Goal: Transaction & Acquisition: Purchase product/service

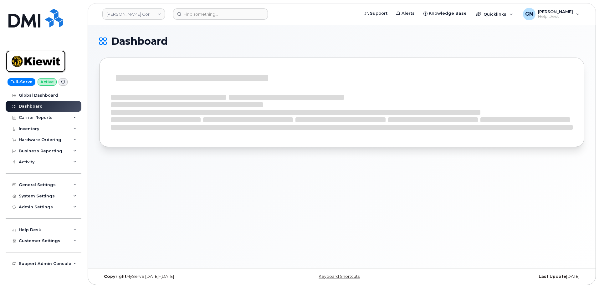
click at [55, 62] on img at bounding box center [36, 61] width 48 height 18
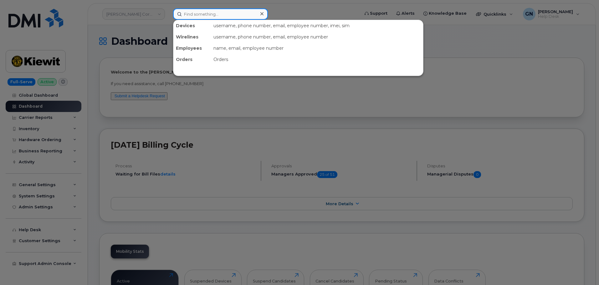
click at [210, 17] on input at bounding box center [220, 13] width 95 height 11
paste input "3046945385"
type input "3046945385"
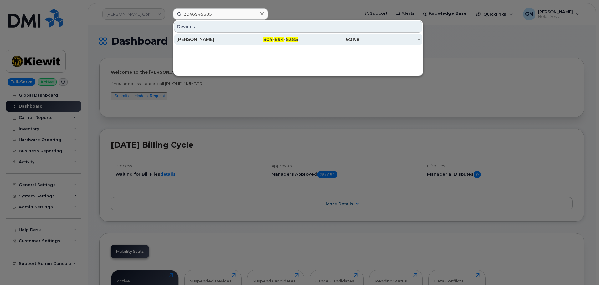
click at [216, 40] on div "[PERSON_NAME]" at bounding box center [206, 39] width 61 height 6
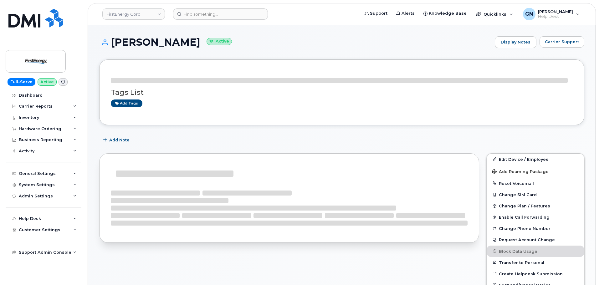
drag, startPoint x: 134, startPoint y: 44, endPoint x: 139, endPoint y: 44, distance: 4.7
click at [138, 44] on h1 "Stacy J Cochran Active" at bounding box center [295, 42] width 392 height 11
click at [139, 44] on h1 "Stacy J Cochran Active" at bounding box center [295, 42] width 392 height 11
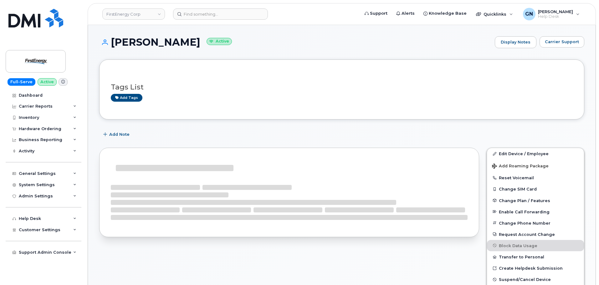
click at [132, 43] on h1 "Stacy J Cochran Active" at bounding box center [295, 42] width 392 height 11
drag, startPoint x: 132, startPoint y: 43, endPoint x: 168, endPoint y: 39, distance: 35.6
click at [168, 39] on h1 "Stacy J Cochran Active" at bounding box center [295, 42] width 392 height 11
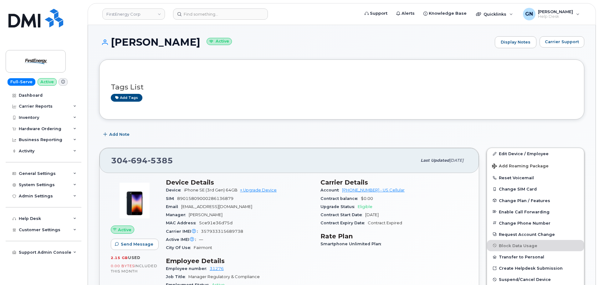
copy h1 "Stacy J Cochran"
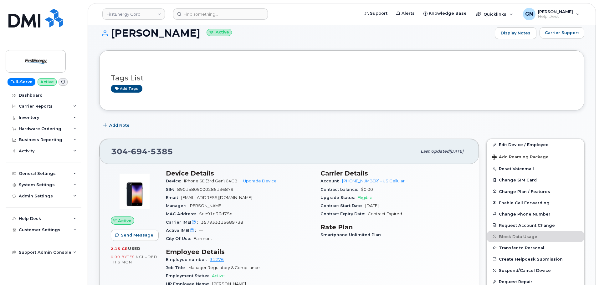
scroll to position [94, 0]
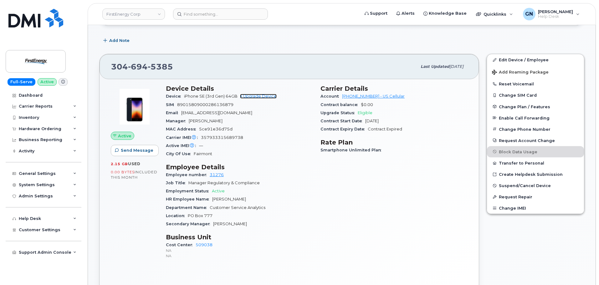
click at [267, 94] on link "+ Upgrade Device" at bounding box center [258, 96] width 37 height 5
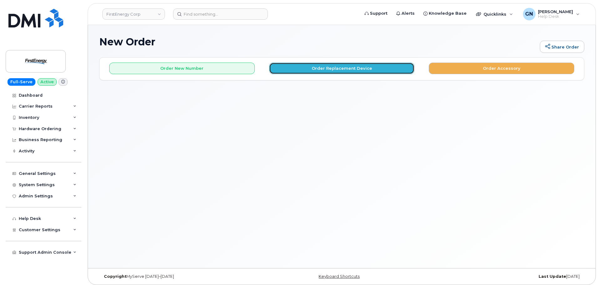
click at [366, 71] on button "Order Replacement Device" at bounding box center [341, 69] width 145 height 12
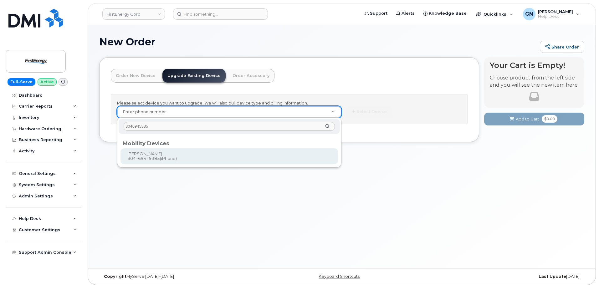
type input "3046945385"
type input "833637"
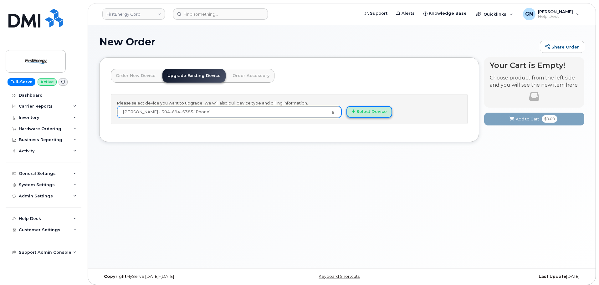
click at [384, 112] on button "Select Device" at bounding box center [369, 112] width 46 height 12
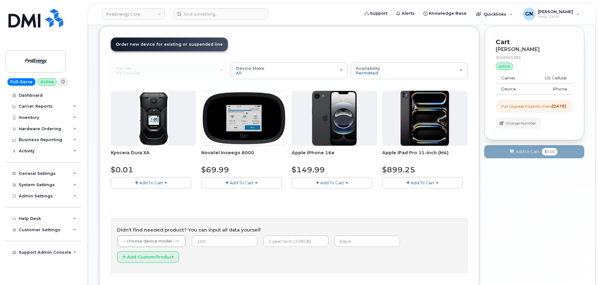
scroll to position [62, 0]
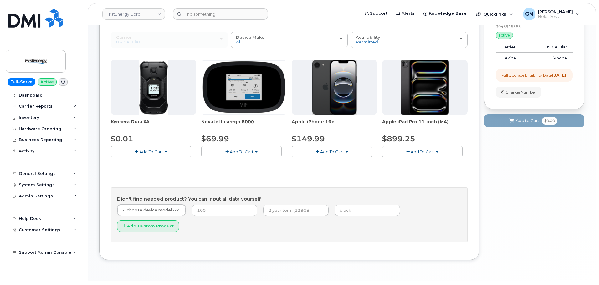
click at [330, 152] on span "Add To Cart" at bounding box center [332, 151] width 24 height 5
click at [329, 165] on link "$149.99 - 2 Year Upgrade" at bounding box center [326, 164] width 66 height 8
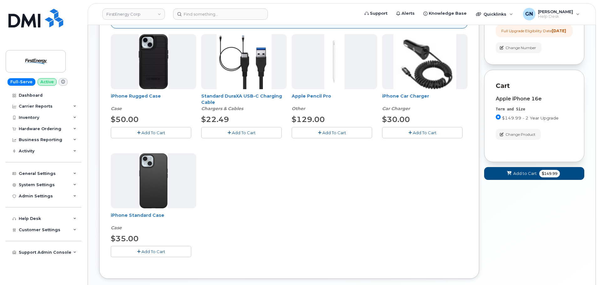
scroll to position [125, 0]
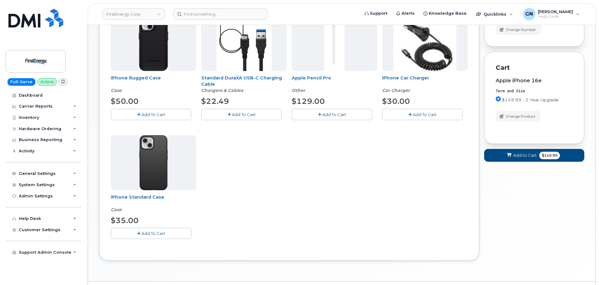
click at [179, 118] on button "Add To Cart" at bounding box center [151, 114] width 80 height 11
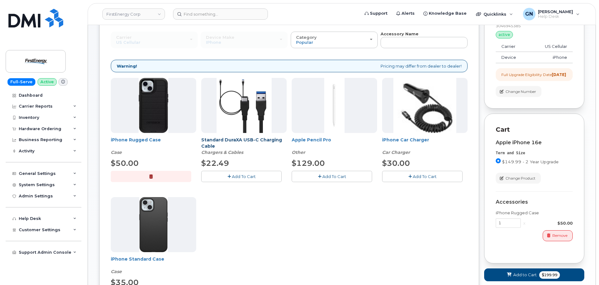
scroll to position [62, 0]
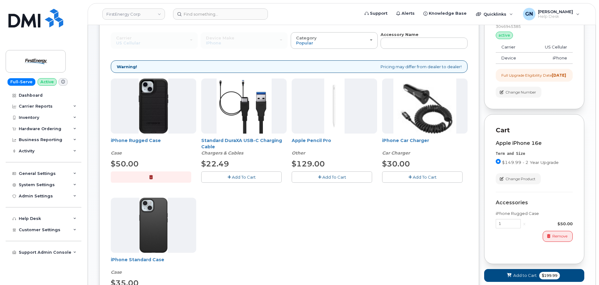
click at [258, 177] on button "Add To Cart" at bounding box center [241, 176] width 80 height 11
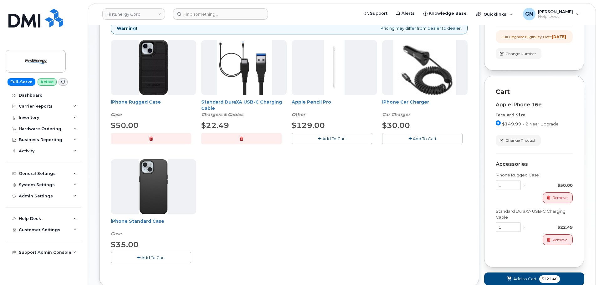
scroll to position [149, 0]
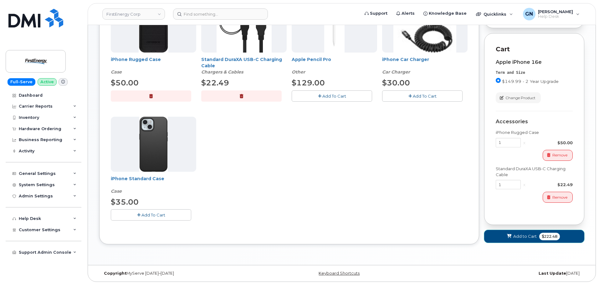
click at [546, 235] on span "$222.48" at bounding box center [549, 237] width 21 height 8
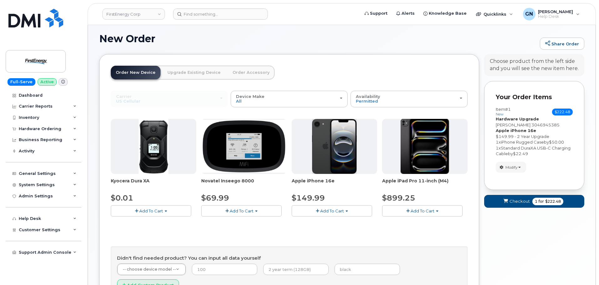
scroll to position [62, 0]
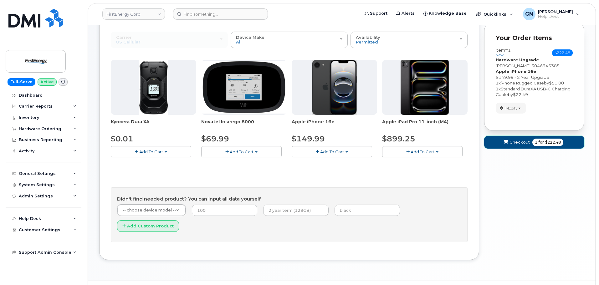
click at [516, 143] on span "Checkout" at bounding box center [519, 142] width 20 height 6
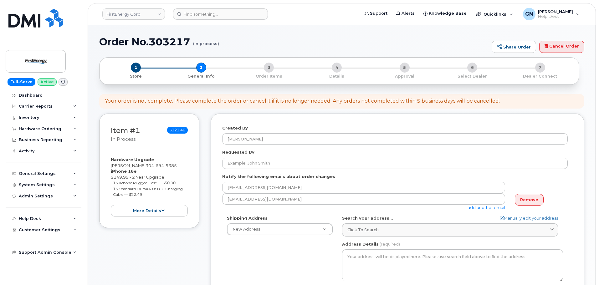
select select
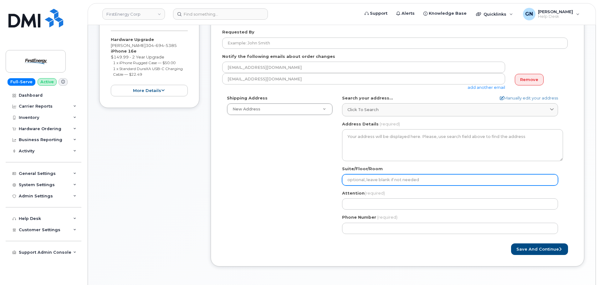
scroll to position [125, 0]
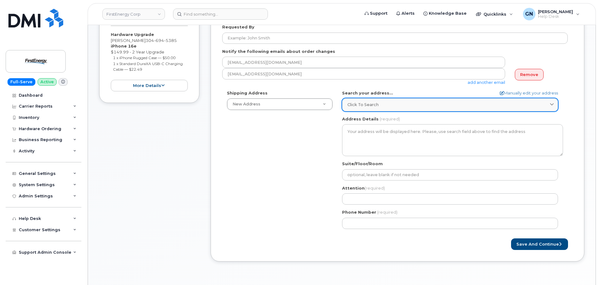
click at [383, 109] on link "Click to search" at bounding box center [450, 104] width 216 height 13
paste input "5001 Nasa BLvd Fairmont WV 26554"
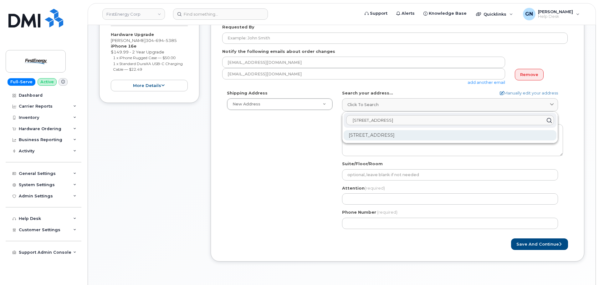
type input "5001 Nasa BLvd Fairmont WV 26554"
click at [436, 138] on div "5001 Nasa Blvd Fairmont WV 26554-8248" at bounding box center [449, 135] width 213 height 10
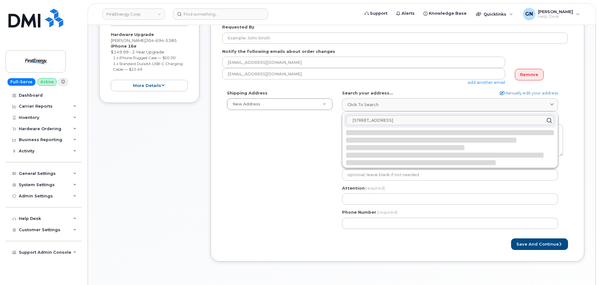
select select
type textarea "5001 Nasa Blvd FAIRMONT WV 26554-8248 UNITED STATES"
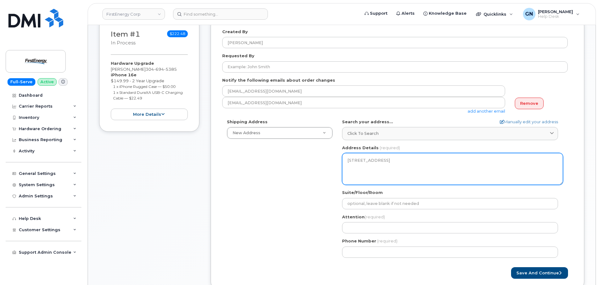
scroll to position [94, 0]
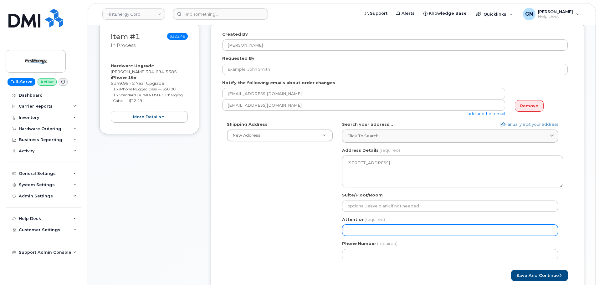
click at [369, 231] on input "Attention (required)" at bounding box center [450, 230] width 216 height 11
paste input "[PERSON_NAME]"
select select
type input "[PERSON_NAME]"
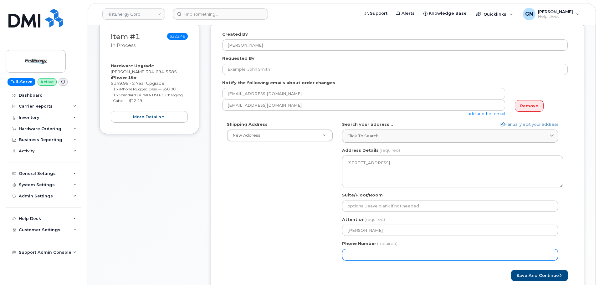
click at [361, 252] on input "Phone Number" at bounding box center [450, 254] width 216 height 11
paste input "3046945385"
select select
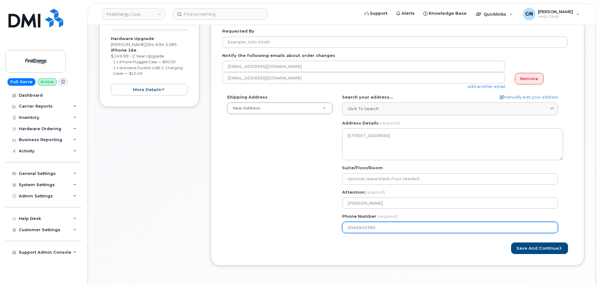
scroll to position [188, 0]
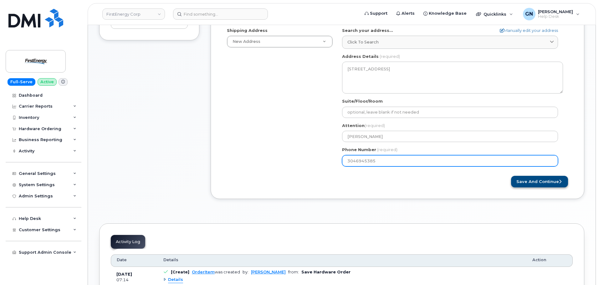
type input "3046945385"
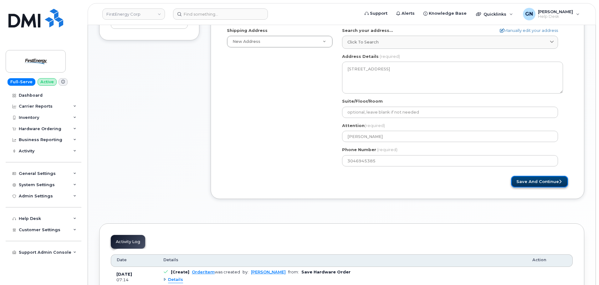
click at [526, 183] on button "Save and Continue" at bounding box center [539, 182] width 57 height 12
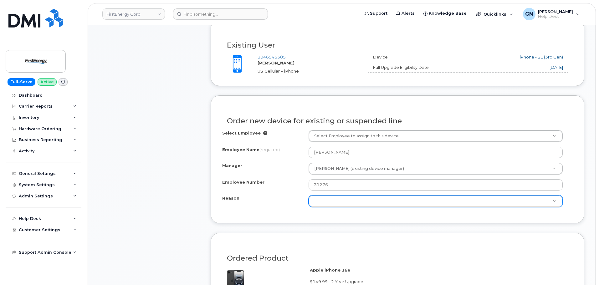
scroll to position [273, 0]
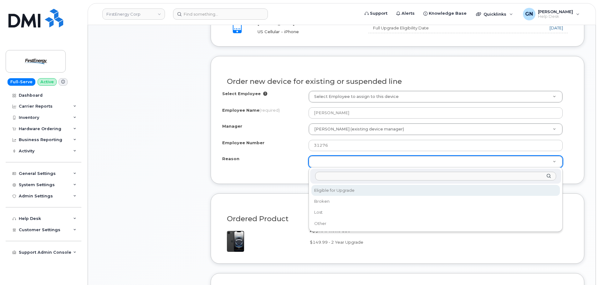
select select "eligible_for_upgrade"
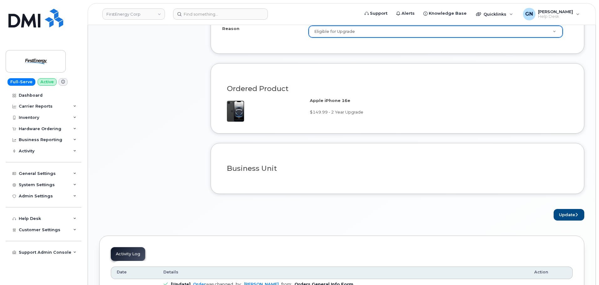
scroll to position [461, 0]
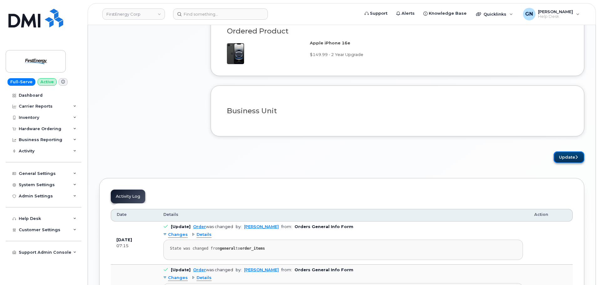
click at [564, 158] on button "Update" at bounding box center [568, 157] width 31 height 12
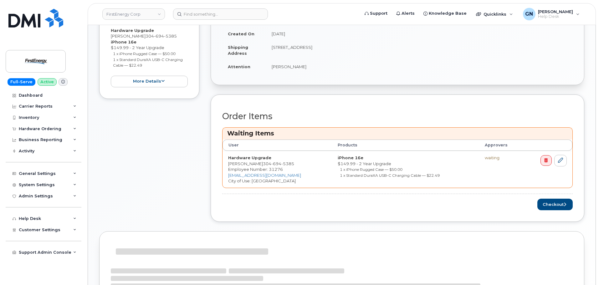
scroll to position [156, 0]
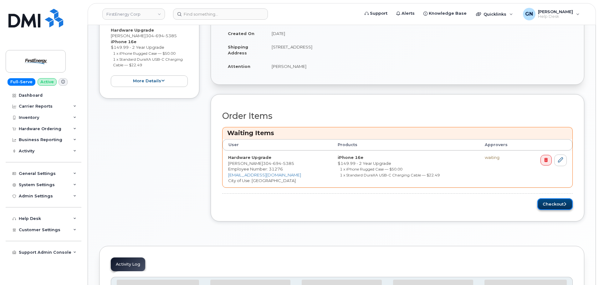
click at [551, 206] on button "Checkout" at bounding box center [554, 204] width 35 height 12
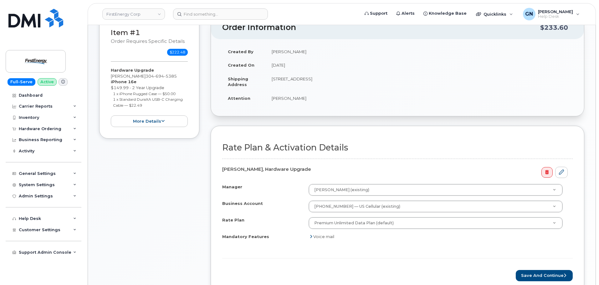
scroll to position [188, 0]
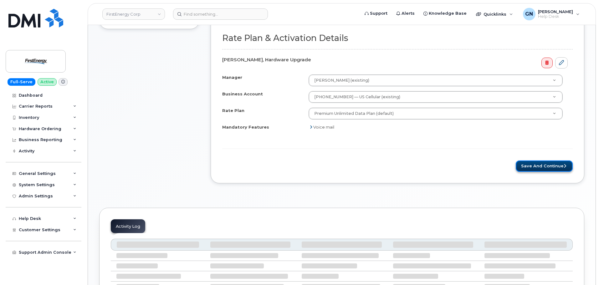
click at [535, 167] on button "Save and Continue" at bounding box center [543, 166] width 57 height 12
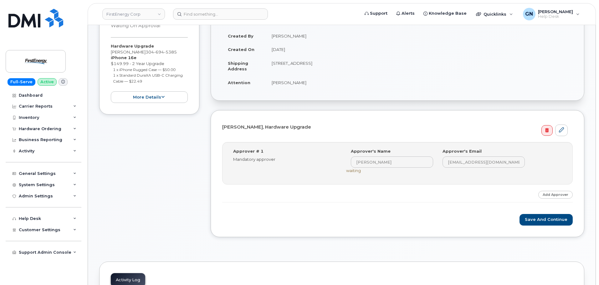
scroll to position [125, 0]
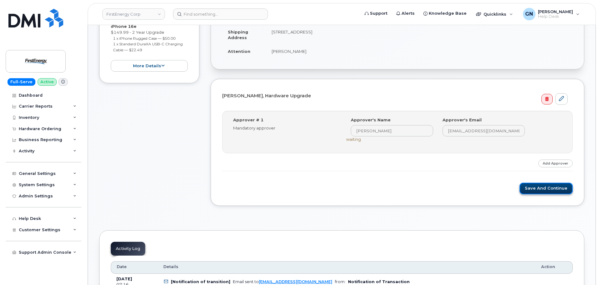
click at [541, 190] on button "Save and Continue" at bounding box center [545, 189] width 53 height 12
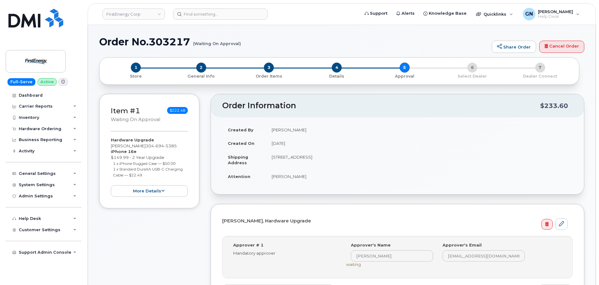
click at [118, 43] on h1 "Order No.303217 (Waiting On Approval)" at bounding box center [293, 41] width 389 height 11
drag, startPoint x: 118, startPoint y: 43, endPoint x: 168, endPoint y: 38, distance: 50.6
click at [170, 40] on h1 "Order No.303217 (Waiting On Approval)" at bounding box center [293, 41] width 389 height 11
copy h1 "Order No.303217"
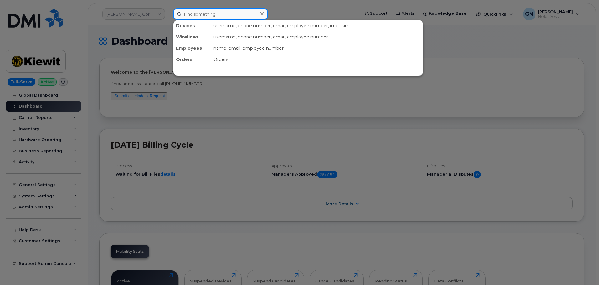
click at [220, 12] on input at bounding box center [220, 13] width 95 height 11
paste input "3523173986"
type input "3523173986"
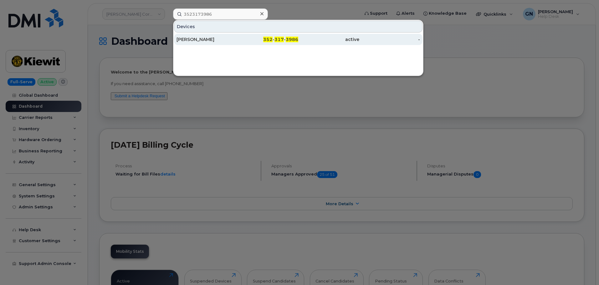
click at [219, 41] on div "JAMES WINFIELD" at bounding box center [206, 39] width 61 height 6
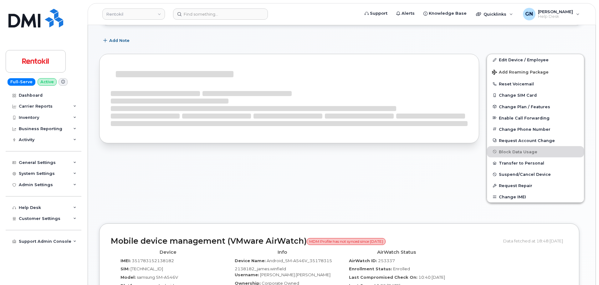
scroll to position [89, 0]
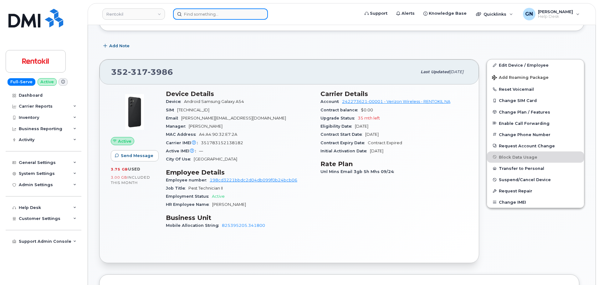
click at [230, 14] on input at bounding box center [220, 13] width 95 height 11
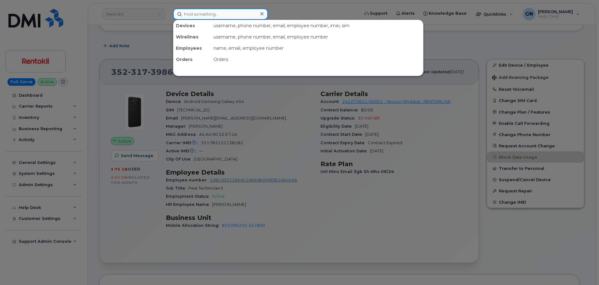
paste input "35200262052664"
type input "35200262052664"
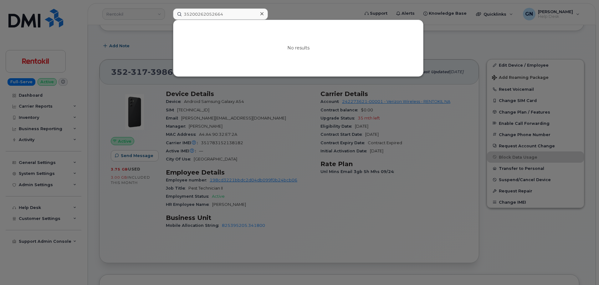
click at [262, 15] on icon at bounding box center [261, 13] width 3 height 5
